Goal: Task Accomplishment & Management: Use online tool/utility

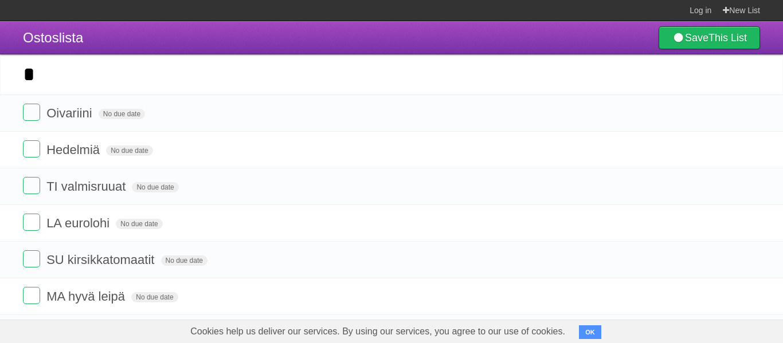
type input "**"
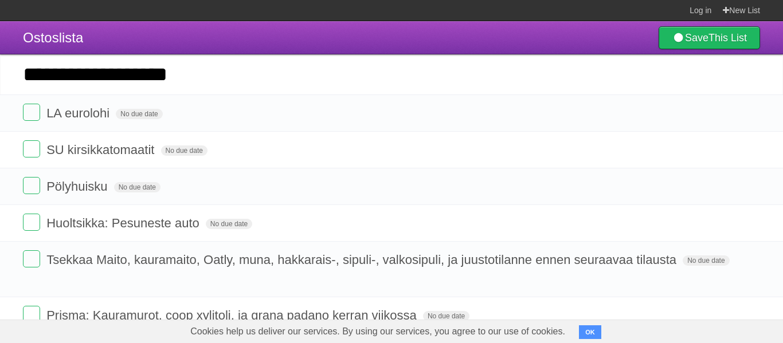
type input "**********"
click input "*********" at bounding box center [0, 0] width 0 height 0
